Goal: Complete application form: Complete application form

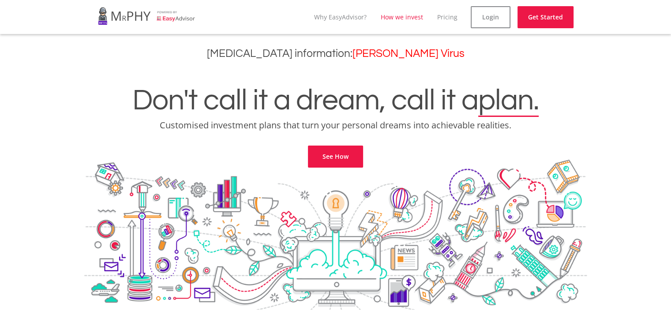
click at [403, 15] on link "How we invest" at bounding box center [402, 17] width 42 height 8
click at [455, 16] on link "Pricing" at bounding box center [454, 17] width 20 height 8
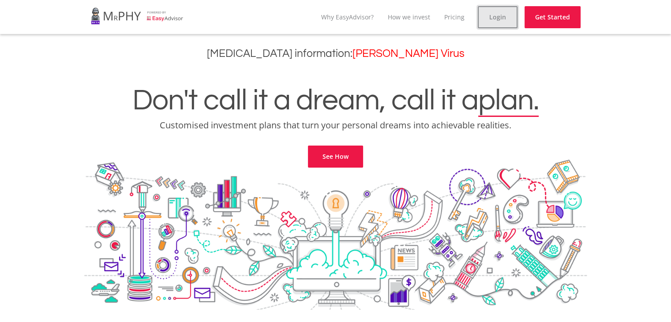
click at [502, 21] on link "Login" at bounding box center [498, 17] width 40 height 22
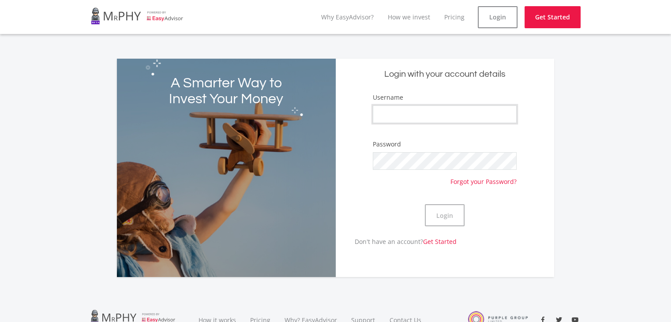
click at [415, 107] on input "Username" at bounding box center [445, 114] width 144 height 18
type input "mskotton"
click at [445, 225] on button "Login" at bounding box center [445, 215] width 40 height 22
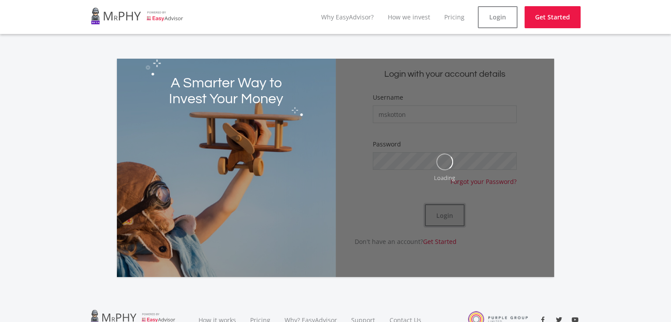
scroll to position [83, 0]
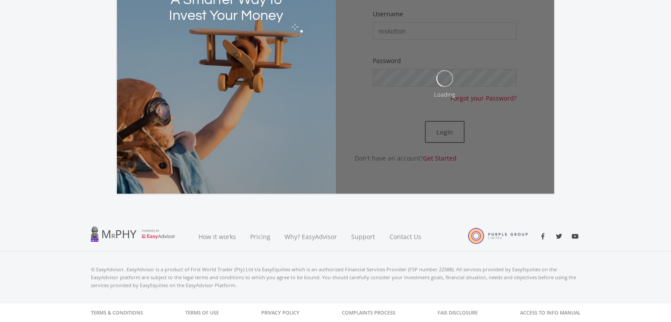
scroll to position [34, 0]
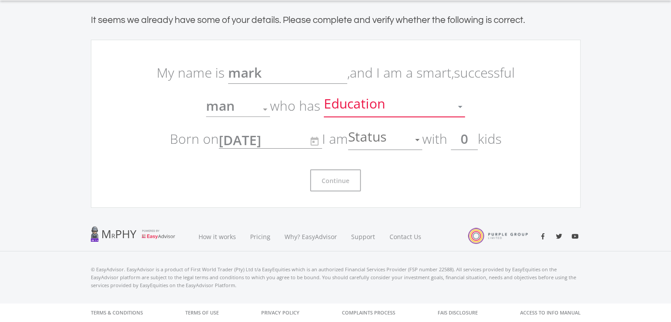
click at [434, 107] on div "Education" at bounding box center [388, 106] width 128 height 17
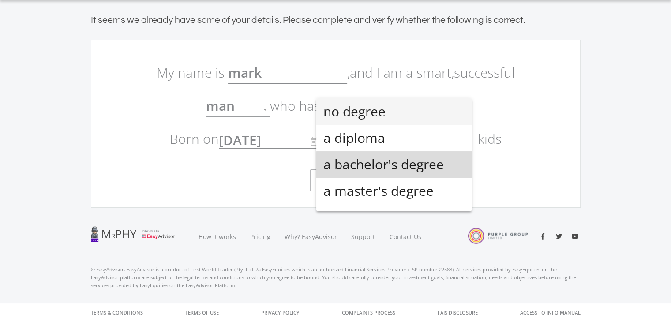
click at [420, 169] on span "a bachelor's degree" at bounding box center [393, 164] width 141 height 26
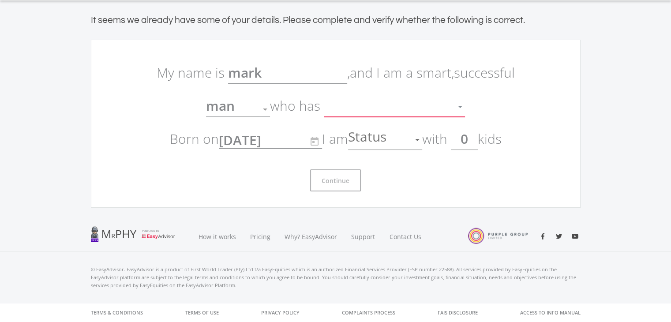
scroll to position [6, 0]
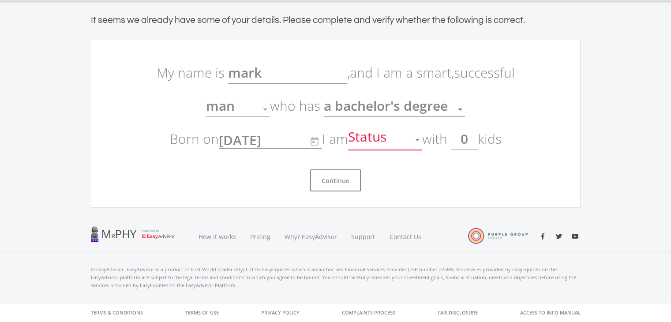
click at [409, 146] on div "Status" at bounding box center [378, 139] width 61 height 17
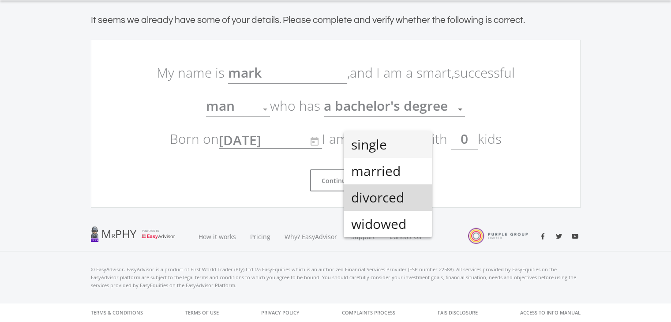
click at [392, 196] on span "divorced" at bounding box center [388, 197] width 74 height 26
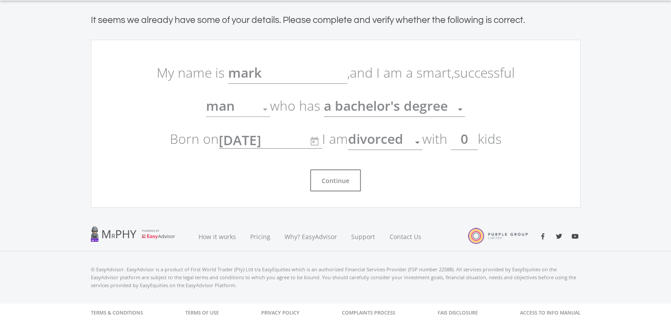
click at [478, 138] on input "0" at bounding box center [464, 139] width 27 height 22
type input "3"
click at [326, 190] on button "Continue" at bounding box center [335, 180] width 51 height 22
click at [332, 186] on button "Continue" at bounding box center [335, 180] width 51 height 22
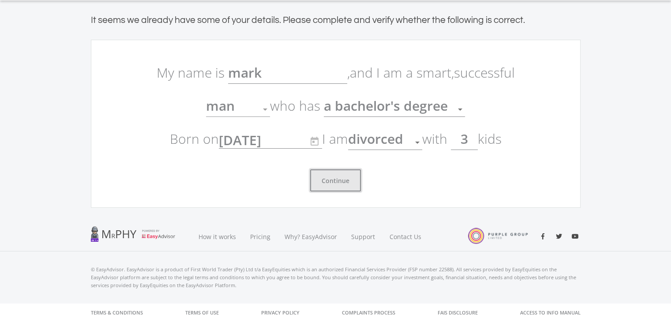
click at [332, 186] on button "Continue" at bounding box center [335, 180] width 51 height 22
click at [343, 173] on button "Continue" at bounding box center [335, 180] width 51 height 22
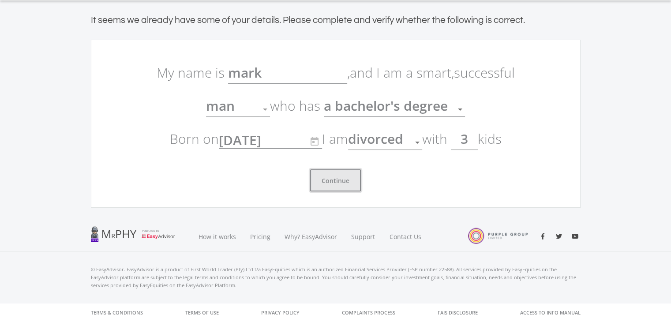
click at [348, 177] on button "Continue" at bounding box center [335, 180] width 51 height 22
click at [671, 46] on html "menu Why EasyAdvisor? How we invest Pricing Login Get Started It seems we alrea…" at bounding box center [335, 144] width 671 height 356
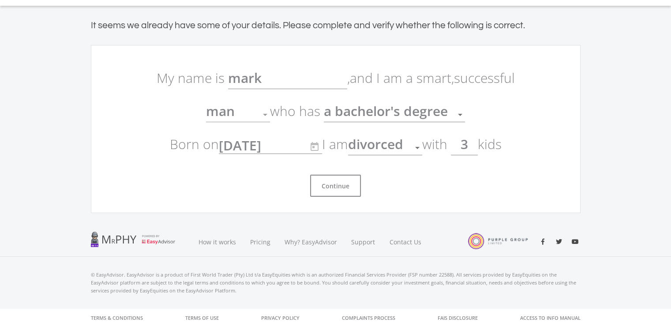
scroll to position [23, 0]
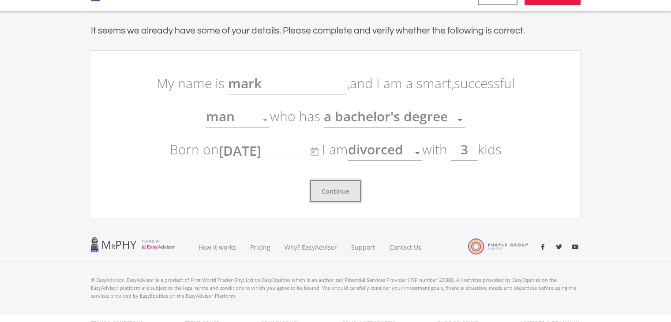
click at [327, 193] on button "Continue" at bounding box center [335, 191] width 51 height 22
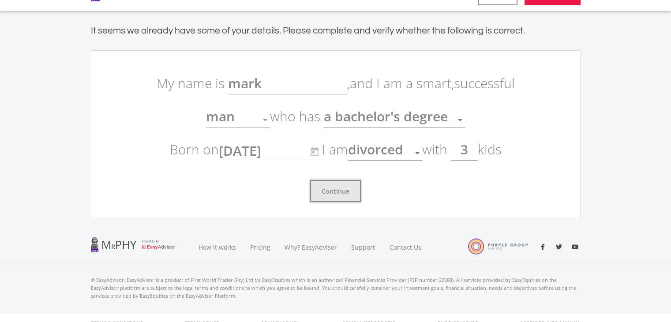
click at [315, 198] on button "Continue" at bounding box center [335, 191] width 51 height 22
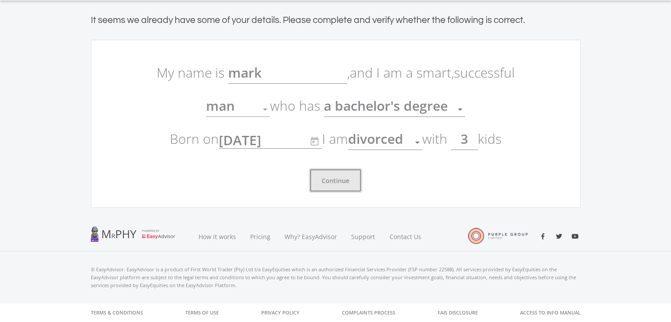
scroll to position [0, 0]
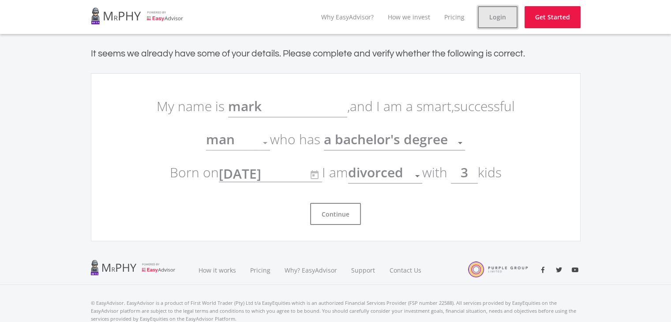
click at [496, 15] on link "Login" at bounding box center [498, 17] width 40 height 22
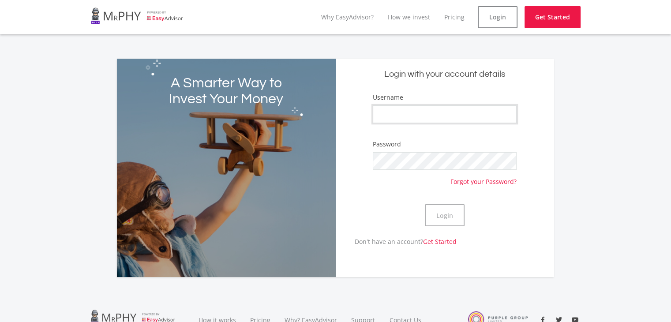
click at [392, 117] on input "Username" at bounding box center [445, 114] width 144 height 18
type input "mskotton"
drag, startPoint x: 456, startPoint y: 214, endPoint x: 435, endPoint y: 221, distance: 22.2
click at [435, 221] on button "Login" at bounding box center [445, 215] width 40 height 22
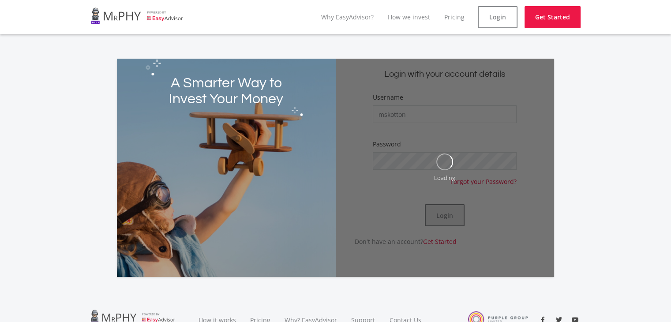
click at [435, 221] on div "Loading" at bounding box center [445, 168] width 218 height 218
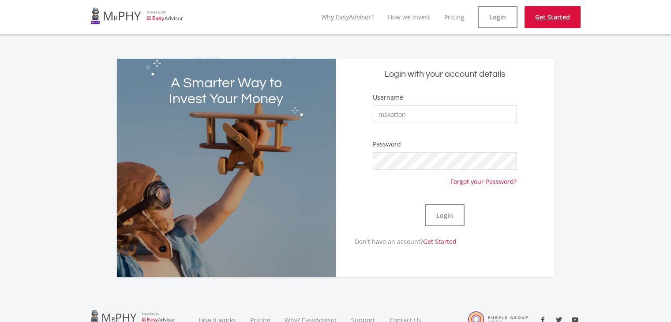
click at [555, 23] on link "Get Started" at bounding box center [553, 17] width 56 height 22
